Goal: Task Accomplishment & Management: Manage account settings

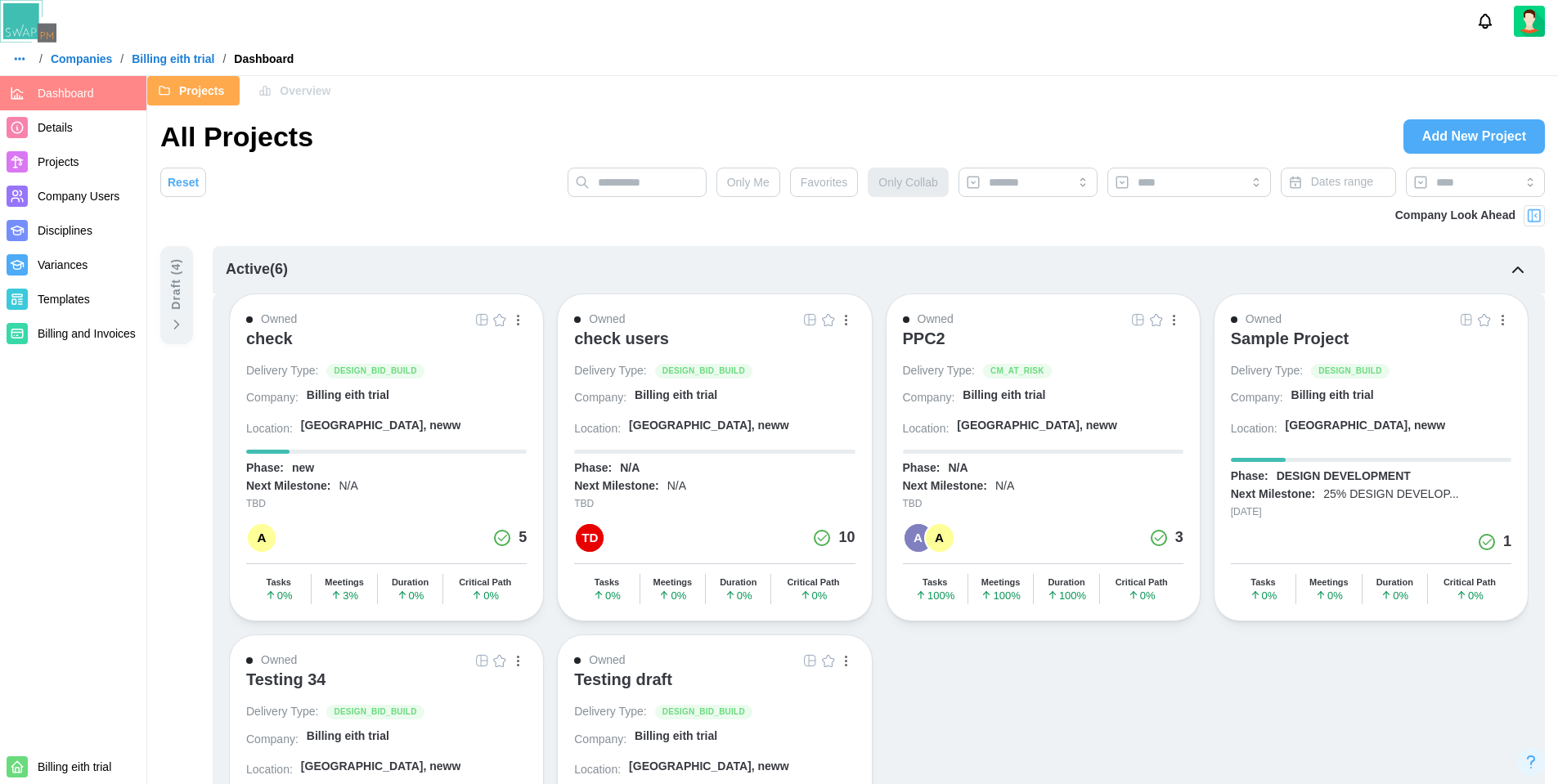
click at [836, 53] on div "/ Companies / Billing eith trial / Dashboard" at bounding box center [779, 59] width 1558 height 25
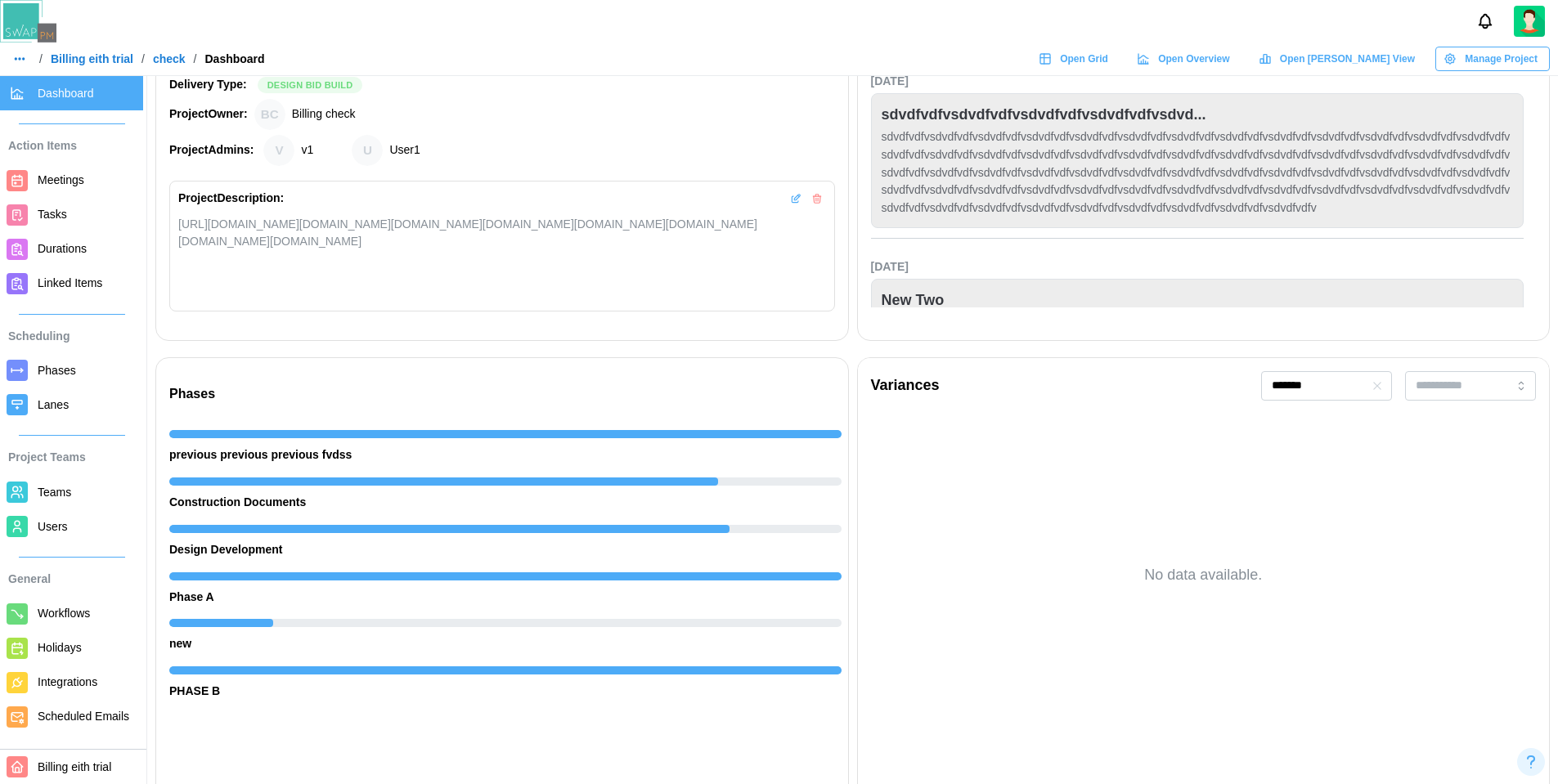
scroll to position [0, 917]
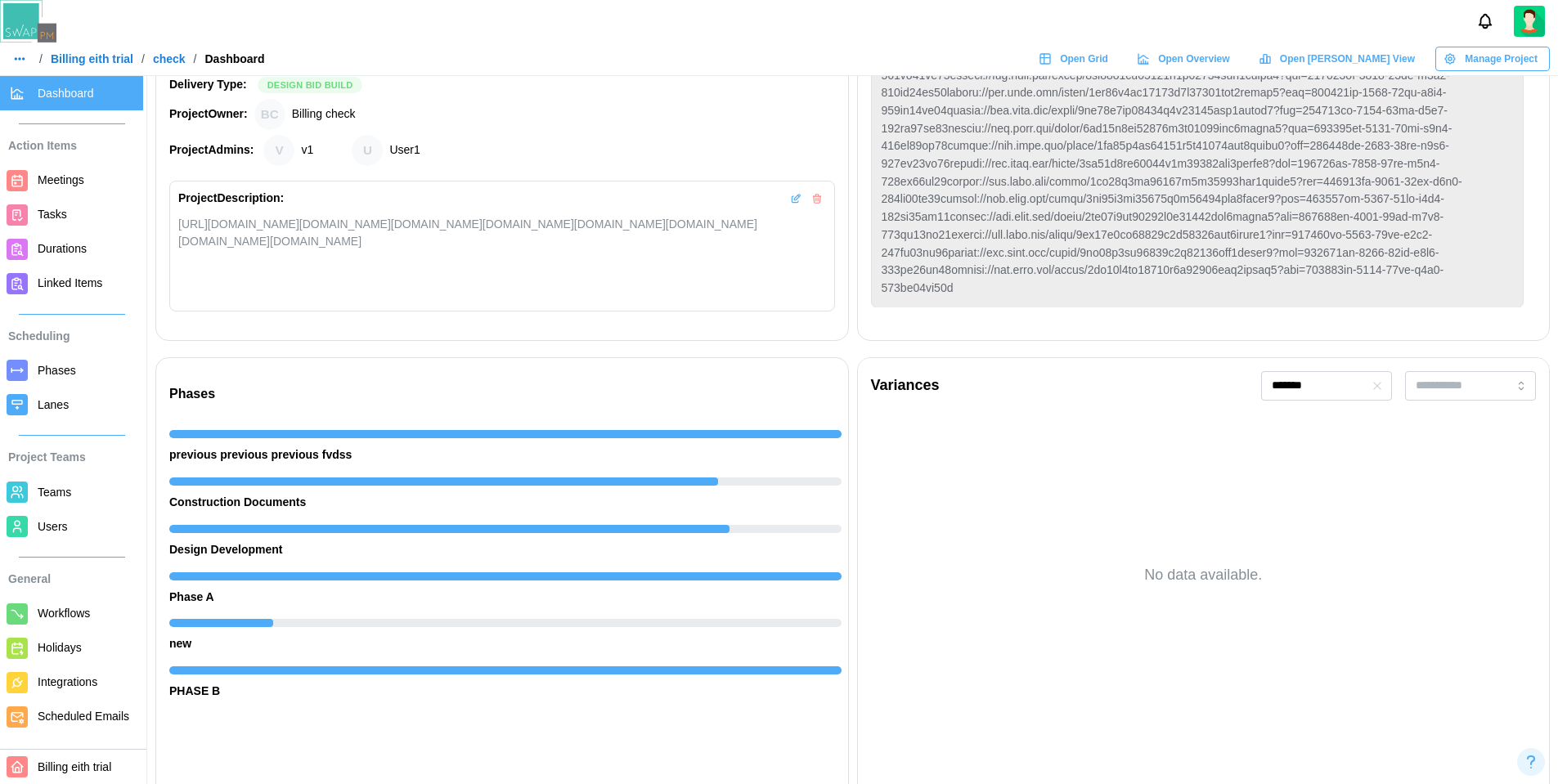
click at [77, 527] on span "Users" at bounding box center [88, 526] width 99 height 20
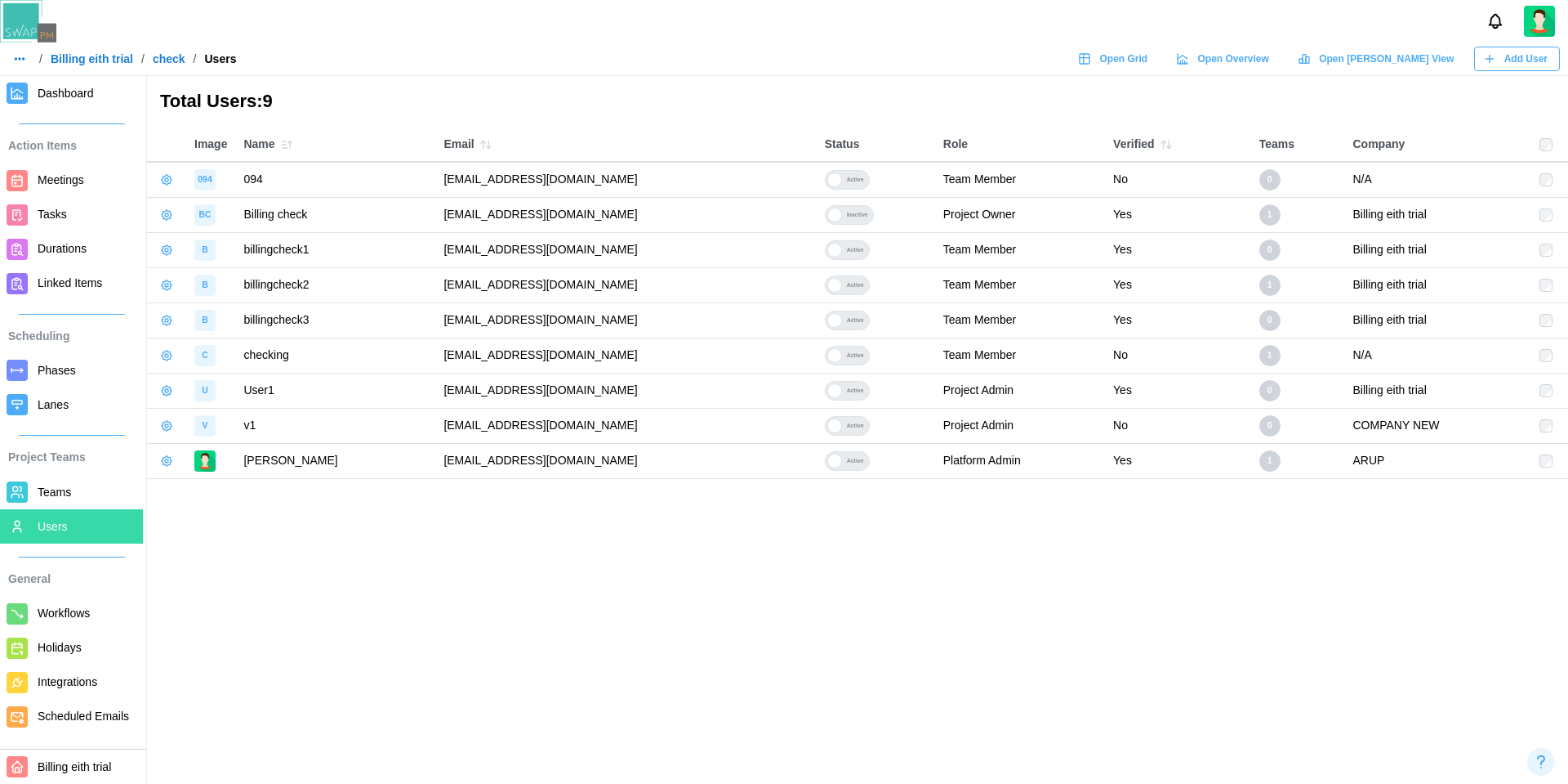
click at [514, 538] on main "Total Users: 9 Image Name Email Status Role Verified Teams Company 094 094 qate…" at bounding box center [784, 392] width 1568 height 784
click at [549, 567] on main "Total Users: 9 Image Name Email Status Role Verified Teams Company 094 094 qate…" at bounding box center [784, 392] width 1568 height 784
click at [1512, 61] on span "Add User" at bounding box center [1526, 59] width 44 height 23
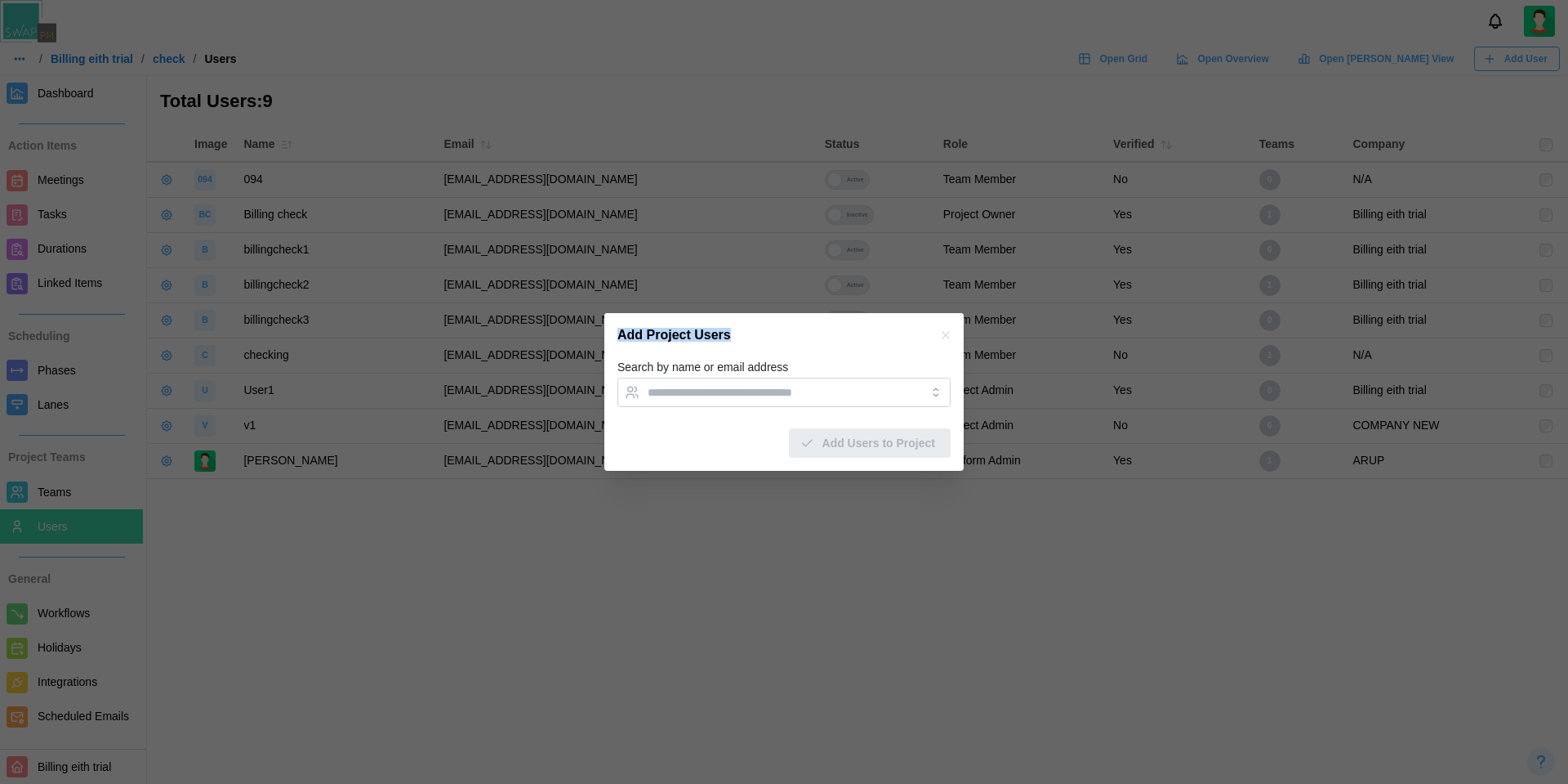
drag, startPoint x: 736, startPoint y: 334, endPoint x: 583, endPoint y: 340, distance: 153.1
click at [583, 783] on div "Add Project Users Search by name or email address Add Users to Project" at bounding box center [784, 784] width 1568 height 0
copy div "Add Project Users"
click at [943, 334] on icon "button" at bounding box center [946, 335] width 8 height 8
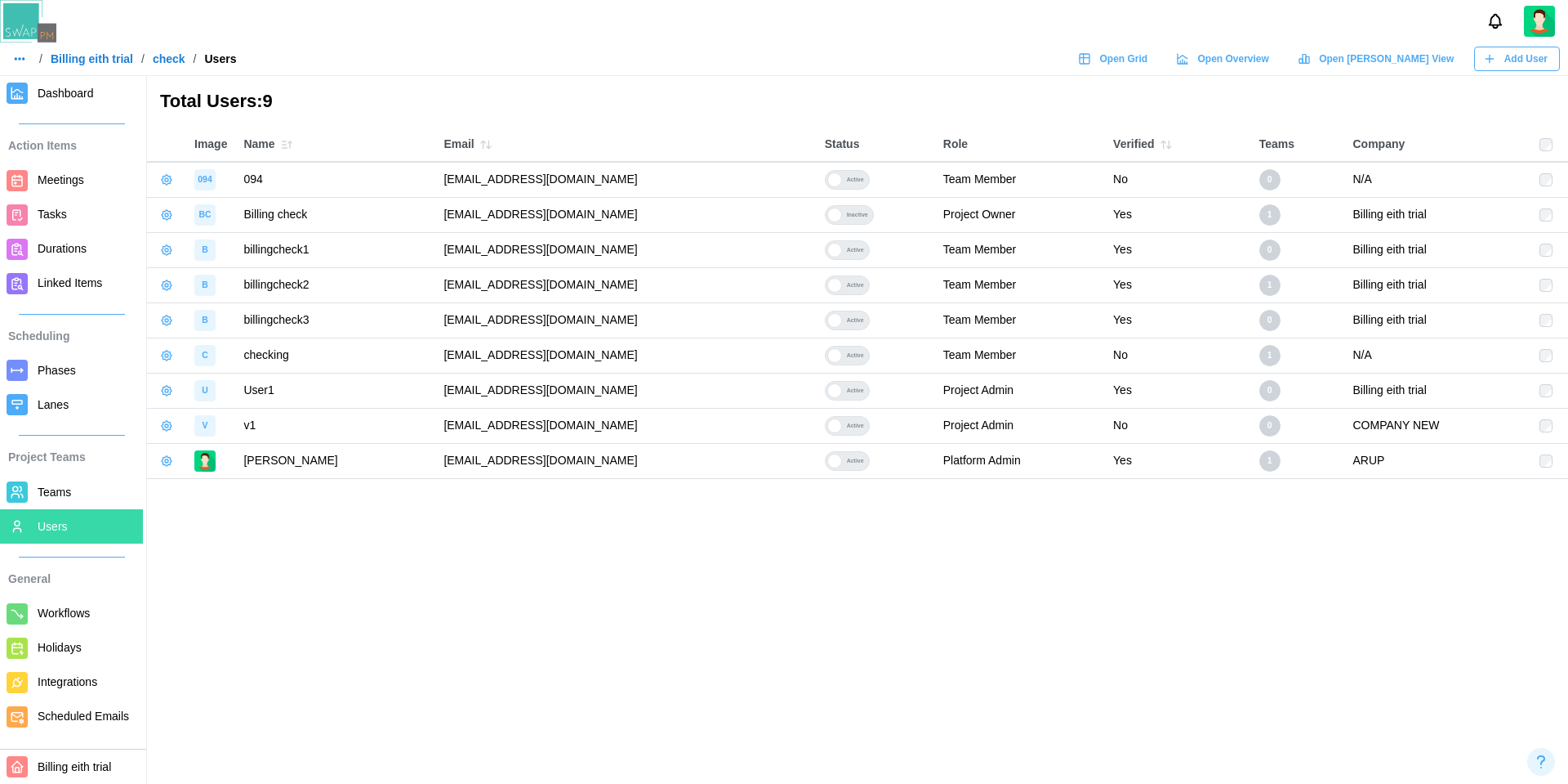
click at [937, 639] on main "Total Users: 9 Image Name Email Status Role Verified Teams Company 094 094 qate…" at bounding box center [784, 392] width 1568 height 784
